Goal: Find specific page/section: Find specific page/section

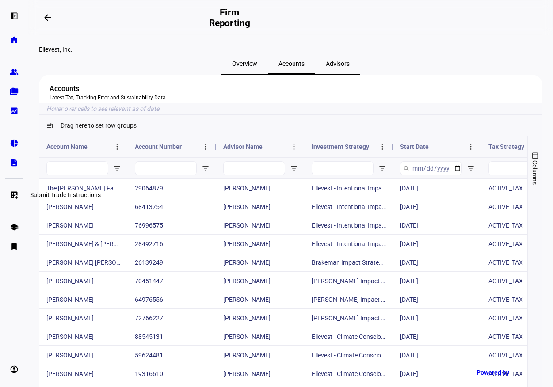
click at [14, 191] on eth-mat-symbol "list_alt_add" at bounding box center [14, 195] width 9 height 9
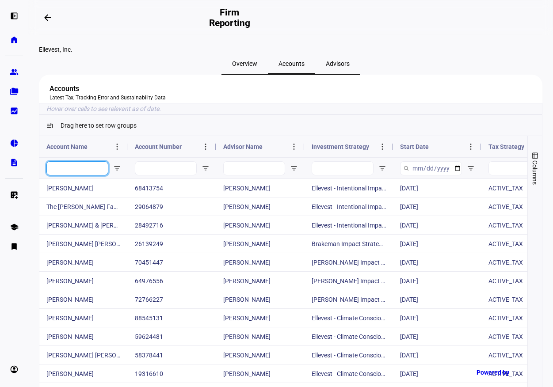
click at [89, 176] on input "Account Name Filter Input" at bounding box center [77, 168] width 62 height 14
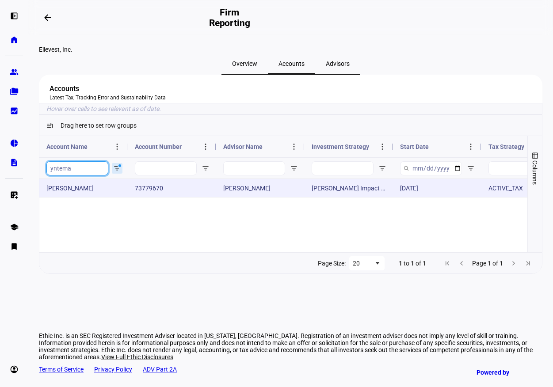
type input "yntema"
click at [157, 197] on div "73779670" at bounding box center [172, 188] width 88 height 18
click at [71, 197] on div "[PERSON_NAME]" at bounding box center [83, 188] width 88 height 18
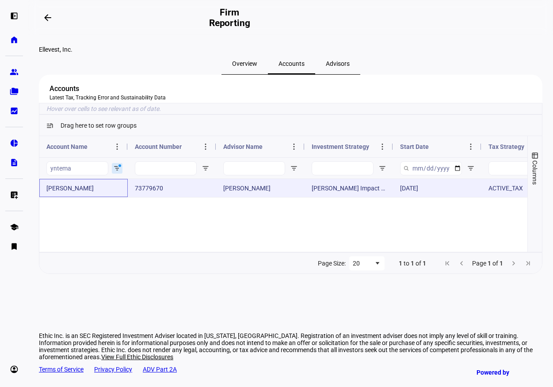
click at [71, 197] on div "[PERSON_NAME]" at bounding box center [83, 188] width 88 height 18
click at [102, 197] on div "Elizabeth Yntema" at bounding box center [83, 188] width 88 height 18
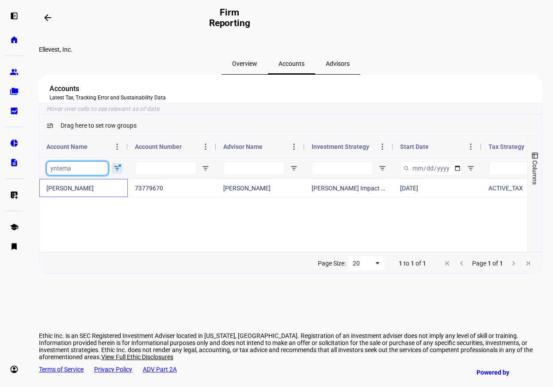
click at [86, 176] on input "yntema" at bounding box center [77, 168] width 62 height 14
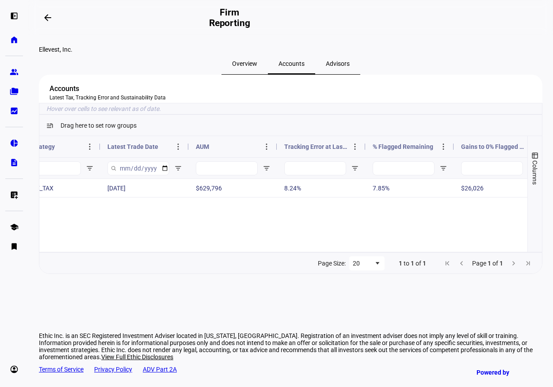
scroll to position [0, 489]
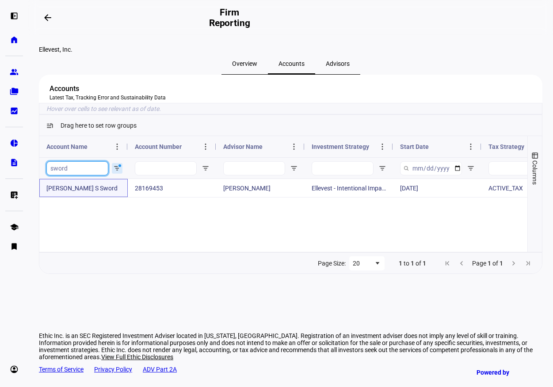
type input "sword"
